Goal: Information Seeking & Learning: Learn about a topic

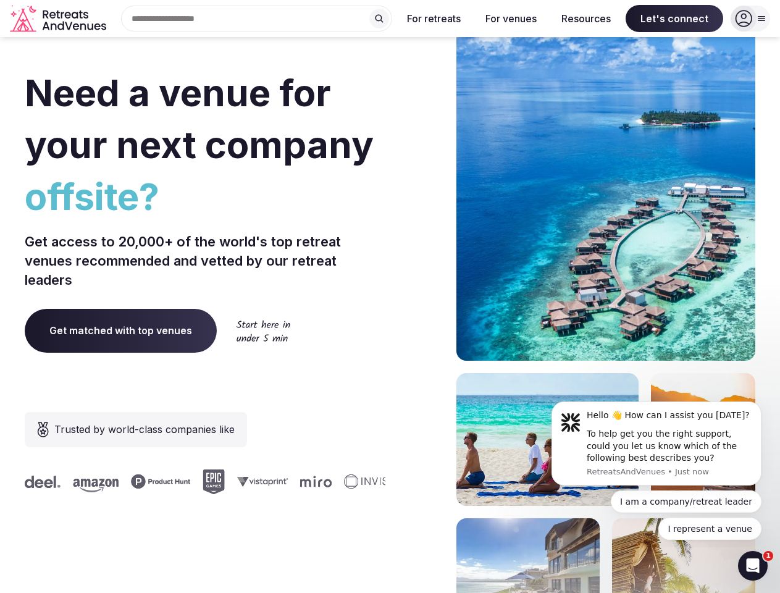
click at [390, 296] on div "Need a venue for your next company offsite? Get access to 20,000+ of the world'…" at bounding box center [390, 370] width 730 height 744
click at [257, 19] on div "Search Popular Destinations [GEOGRAPHIC_DATA], [GEOGRAPHIC_DATA] [GEOGRAPHIC_DA…" at bounding box center [251, 19] width 281 height 26
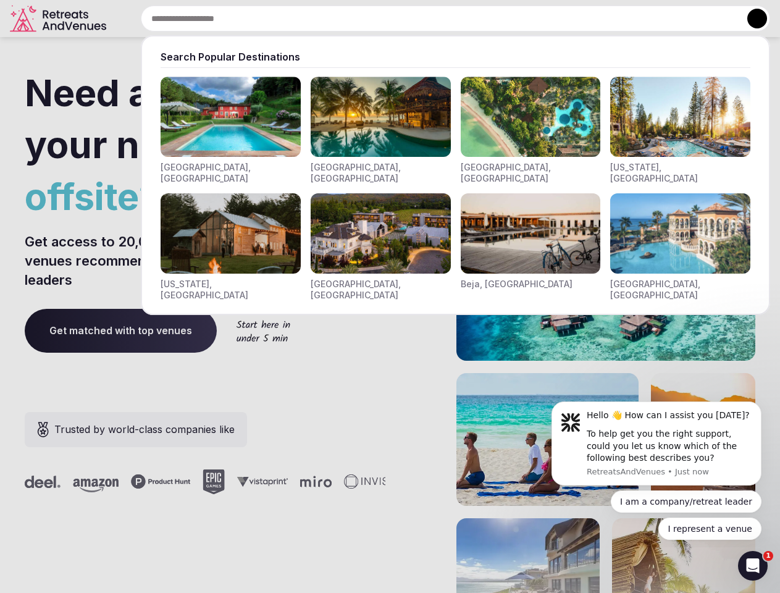
click at [379, 19] on input "text" at bounding box center [455, 19] width 629 height 26
click at [434, 19] on input "text" at bounding box center [455, 19] width 629 height 26
click at [511, 19] on input "text" at bounding box center [455, 19] width 629 height 26
click at [586, 19] on input "text" at bounding box center [455, 19] width 629 height 26
click at [674, 19] on input "text" at bounding box center [455, 19] width 629 height 26
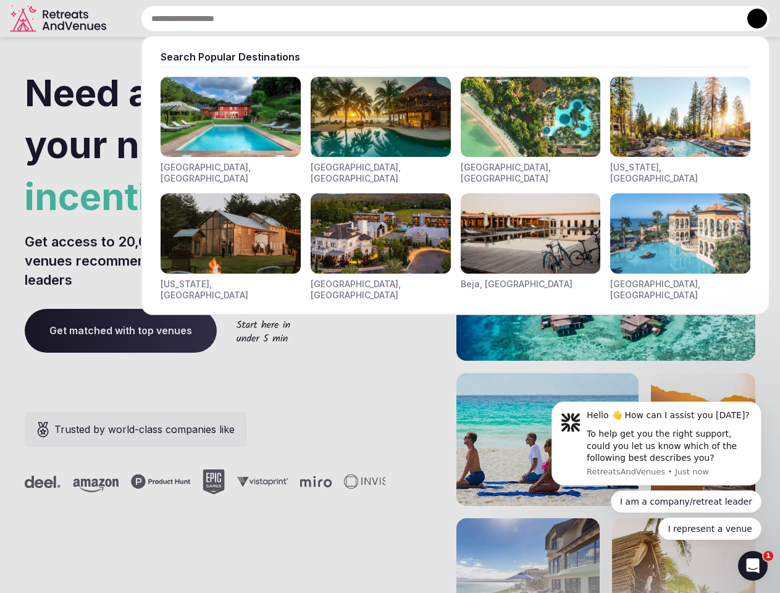
click at [750, 19] on button at bounding box center [757, 19] width 20 height 20
click at [656, 443] on div "To help get you the right support, could you let us know which of the following…" at bounding box center [669, 446] width 165 height 36
